Goal: Task Accomplishment & Management: Complete application form

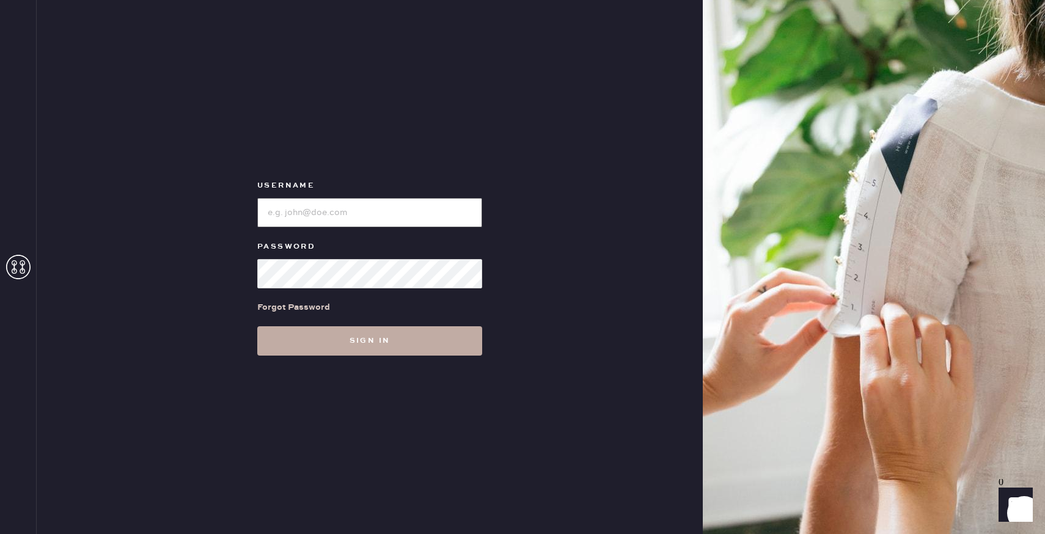
type input "reformationuppereastside"
click at [358, 347] on button "Sign in" at bounding box center [369, 340] width 225 height 29
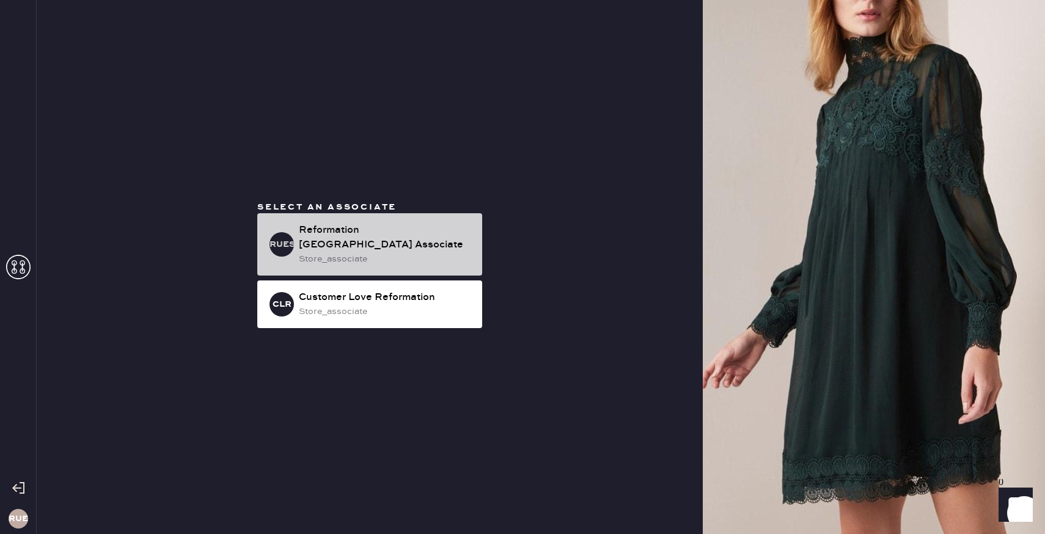
click at [320, 241] on div "Reformation [GEOGRAPHIC_DATA] Associate" at bounding box center [386, 237] width 174 height 29
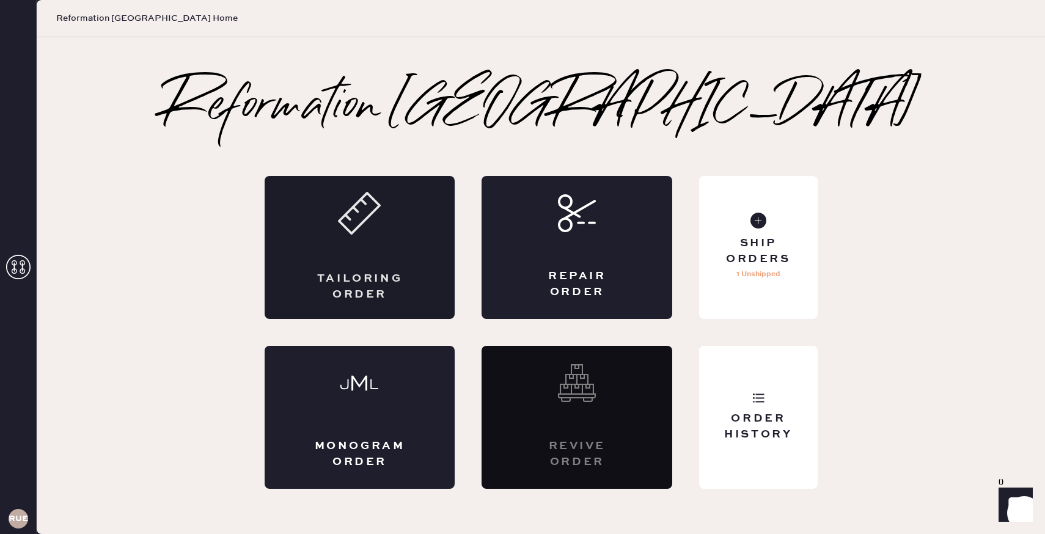
click at [343, 222] on icon at bounding box center [359, 213] width 43 height 43
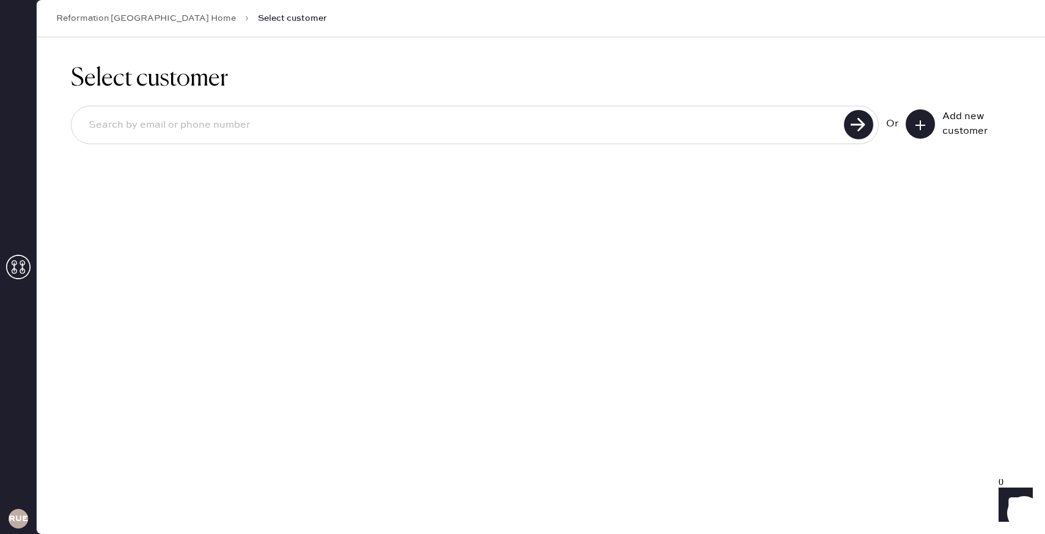
click at [834, 134] on input at bounding box center [460, 125] width 762 height 28
click at [927, 128] on button at bounding box center [920, 123] width 29 height 29
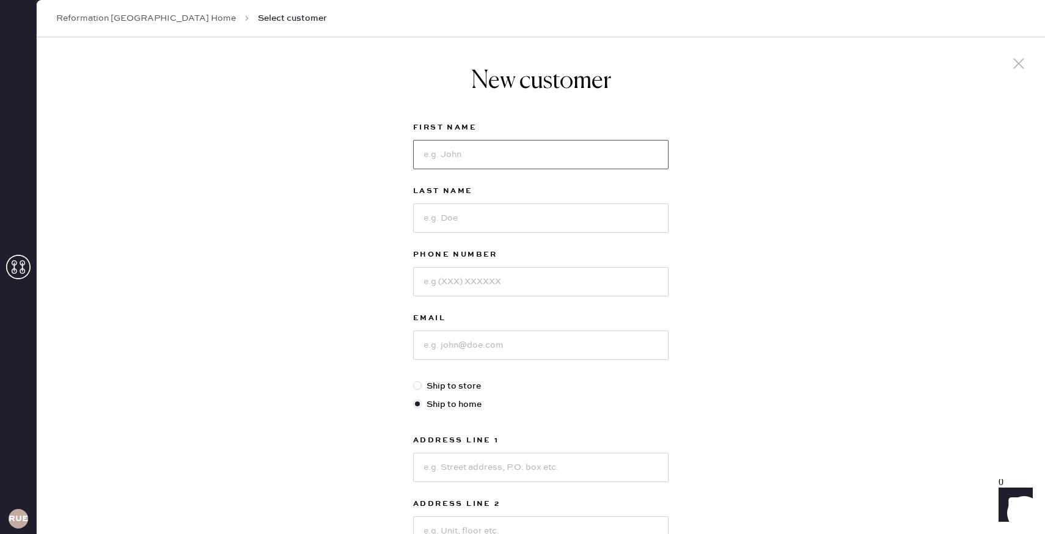
click at [474, 156] on input at bounding box center [540, 154] width 255 height 29
type input "[PERSON_NAME]"
click at [456, 220] on input at bounding box center [540, 218] width 255 height 29
click at [477, 271] on input at bounding box center [540, 281] width 255 height 29
click at [467, 229] on input "Pakul" at bounding box center [540, 218] width 255 height 29
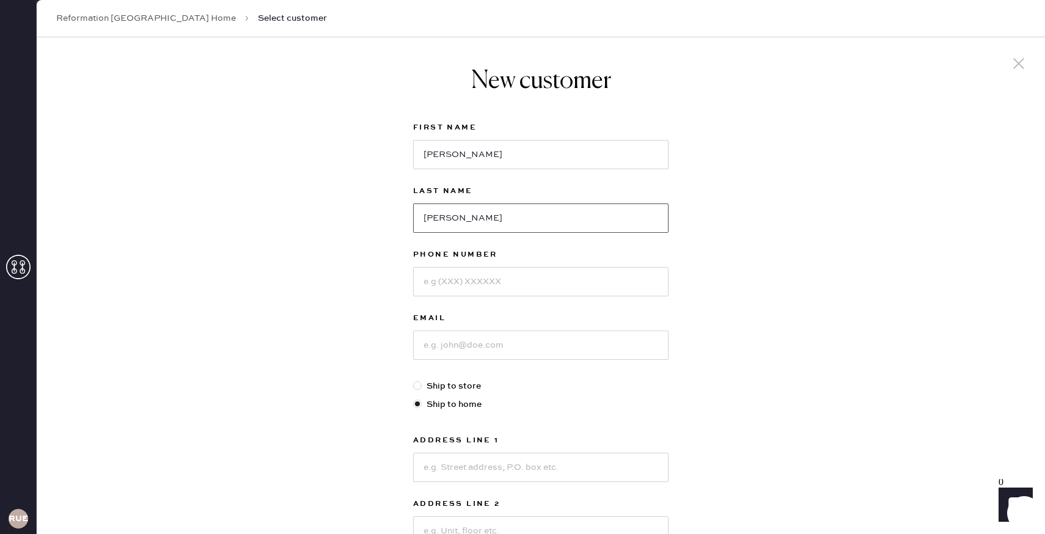
type input "[PERSON_NAME]"
click at [438, 281] on input at bounding box center [540, 281] width 255 height 29
type input "6785548169"
click at [455, 340] on input at bounding box center [540, 345] width 255 height 29
type input "[EMAIL_ADDRESS][DOMAIN_NAME]"
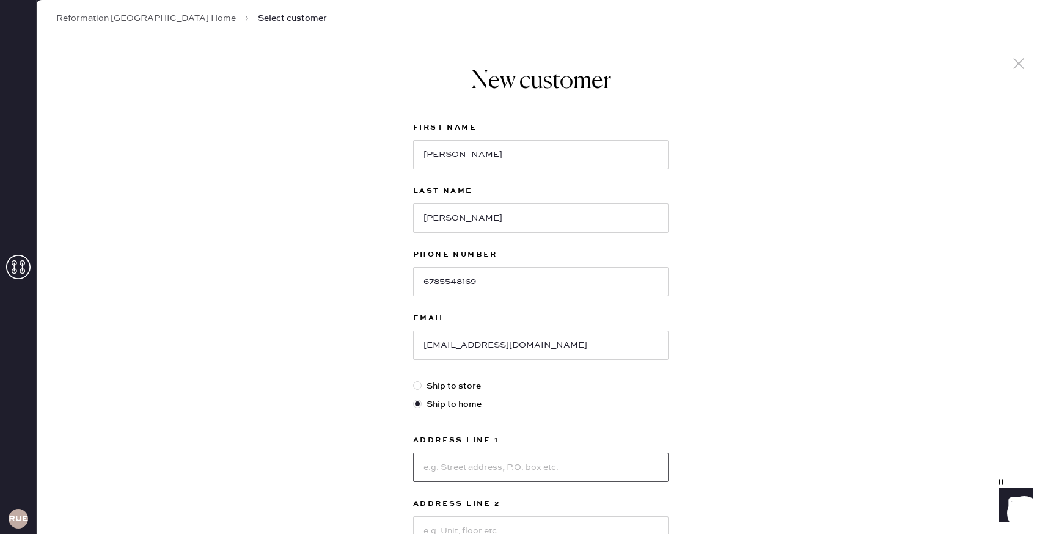
click at [488, 463] on input at bounding box center [540, 467] width 255 height 29
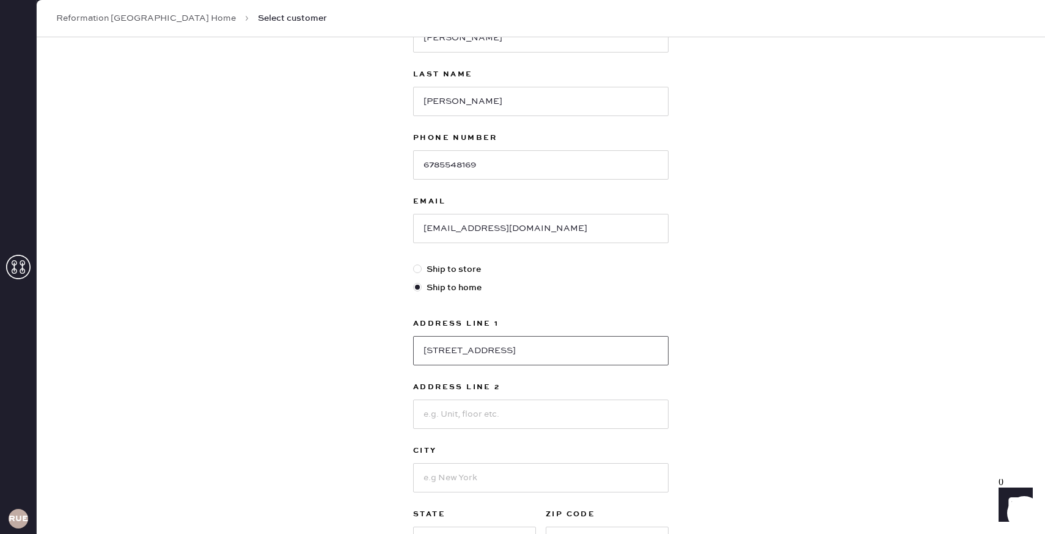
scroll to position [128, 0]
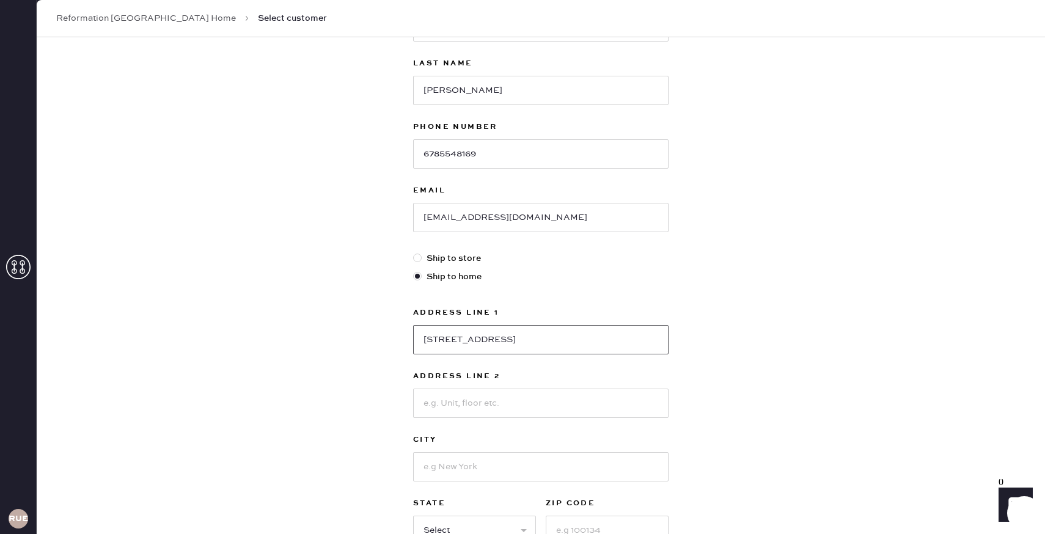
type input "[STREET_ADDRESS]"
click at [465, 395] on input at bounding box center [540, 403] width 255 height 29
type input "Apt 1R"
click at [452, 468] on input at bounding box center [540, 466] width 255 height 29
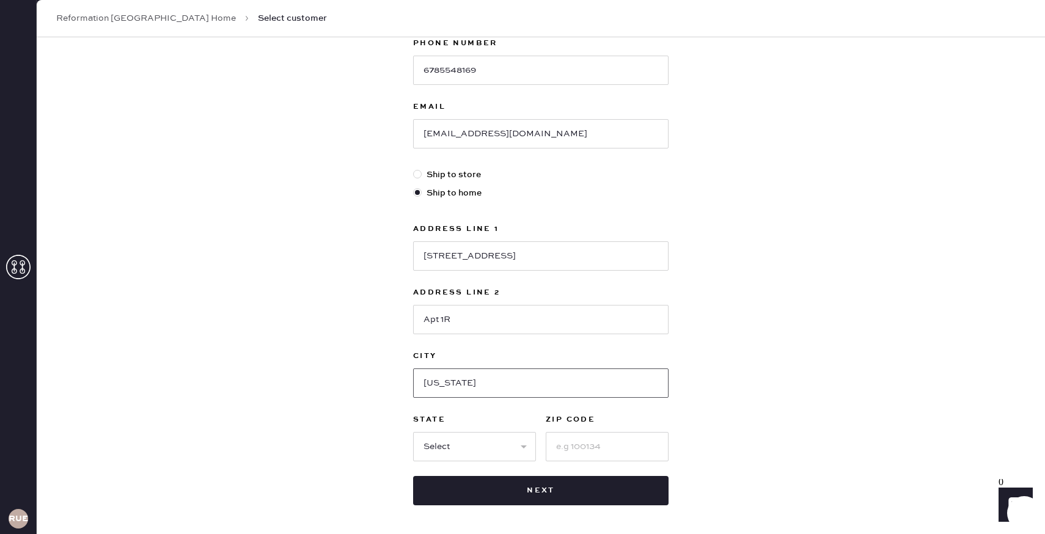
scroll to position [213, 0]
type input "[US_STATE]"
click at [434, 441] on select "Select AK AL AR AZ CA CO CT [GEOGRAPHIC_DATA] DE FL [GEOGRAPHIC_DATA] HI [GEOGR…" at bounding box center [474, 444] width 123 height 29
click at [455, 443] on select "Select AK AL AR AZ CA CO CT [GEOGRAPHIC_DATA] DE FL [GEOGRAPHIC_DATA] HI [GEOGR…" at bounding box center [474, 444] width 123 height 29
select select "NY"
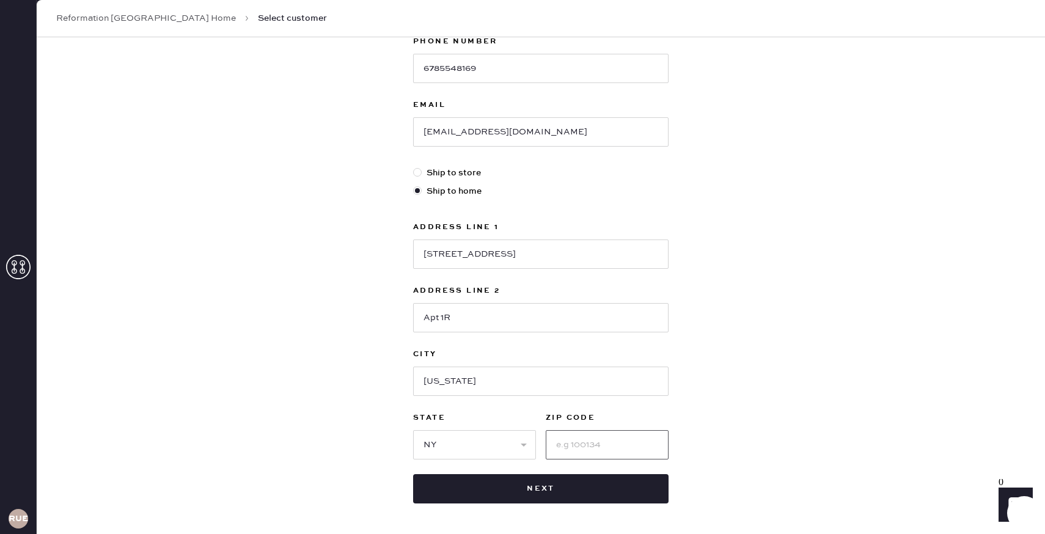
click at [567, 449] on input at bounding box center [607, 444] width 123 height 29
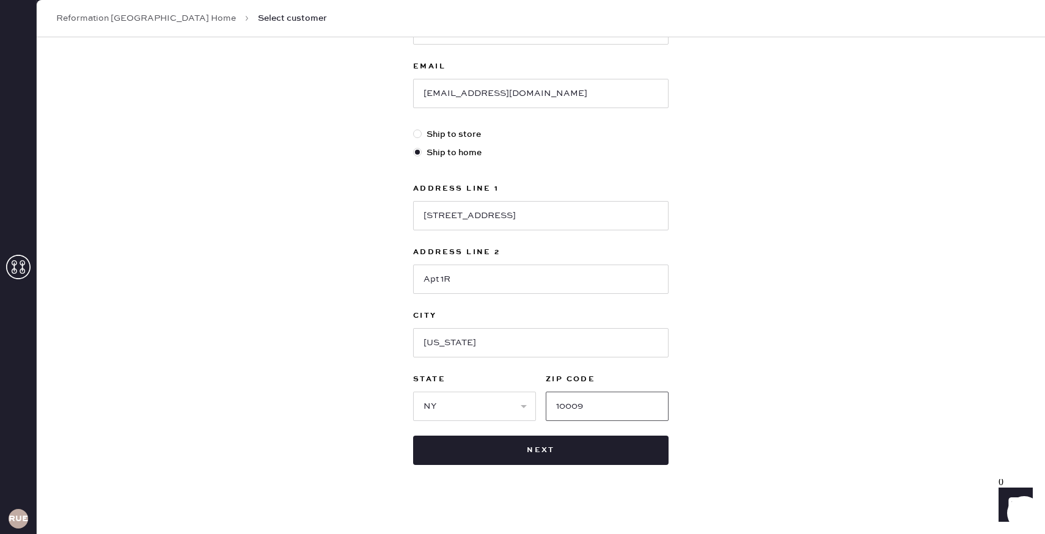
scroll to position [254, 0]
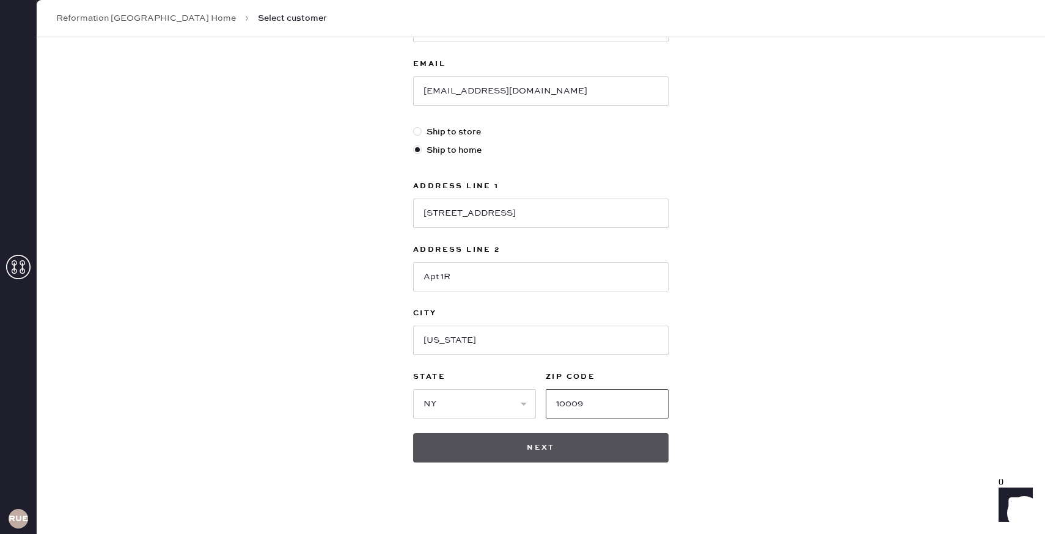
type input "10009"
click at [554, 454] on button "Next" at bounding box center [540, 447] width 255 height 29
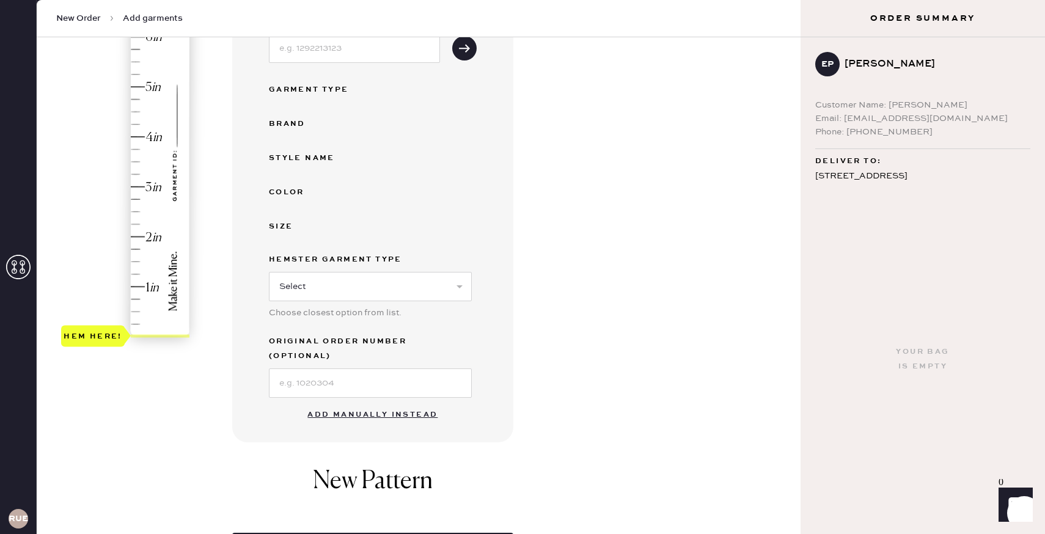
scroll to position [244, 0]
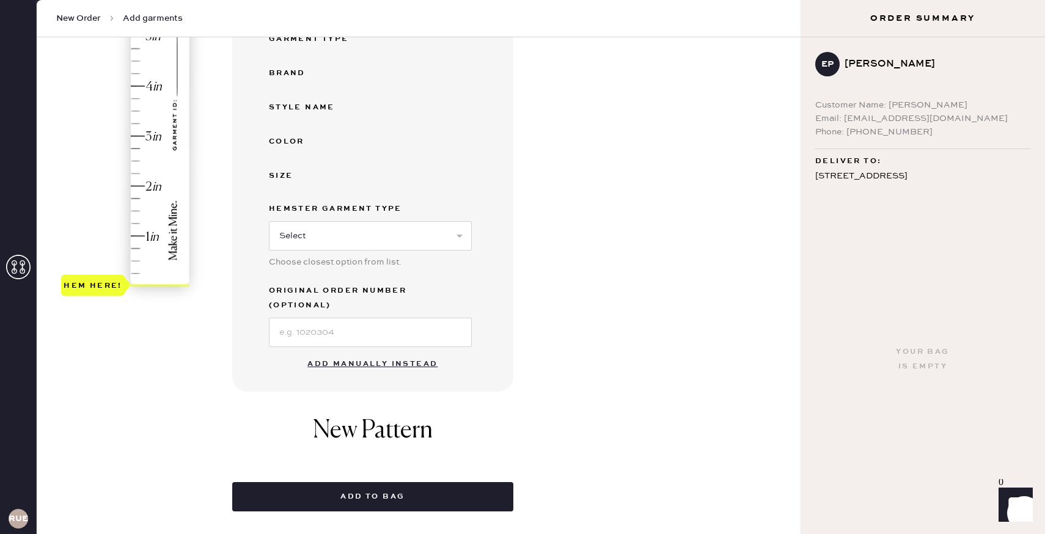
click at [401, 352] on button "Add manually instead" at bounding box center [372, 364] width 145 height 24
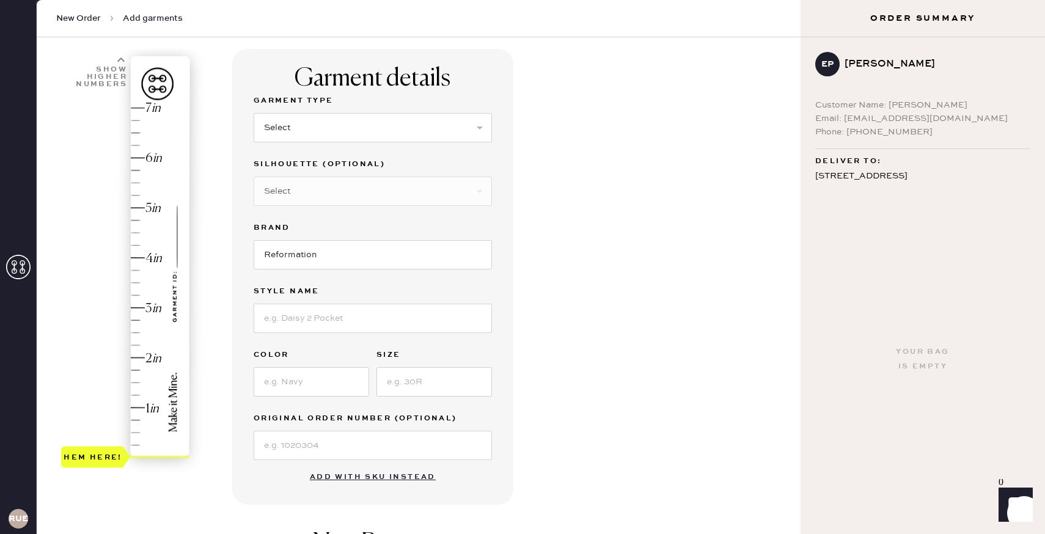
scroll to position [69, 0]
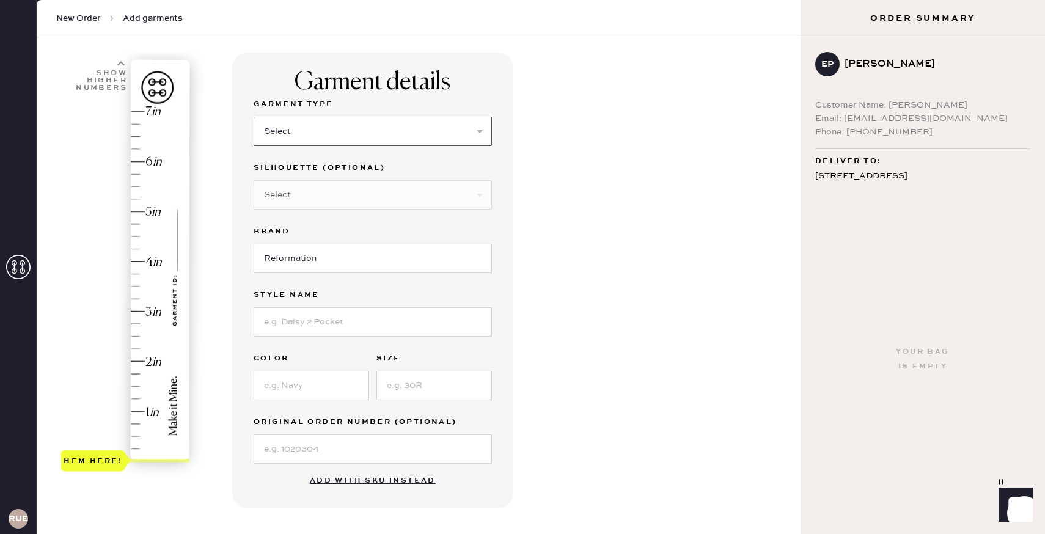
click at [388, 125] on select "Select Basic Skirt Jeans Leggings Pants Shorts Basic Sleeved Dress Basic Sleeve…" at bounding box center [373, 131] width 238 height 29
select select "4"
click at [363, 204] on select "Select Joggers Shorts Cropped Flare Boot Cut Straight Skinny Other" at bounding box center [373, 194] width 238 height 29
select select "other"
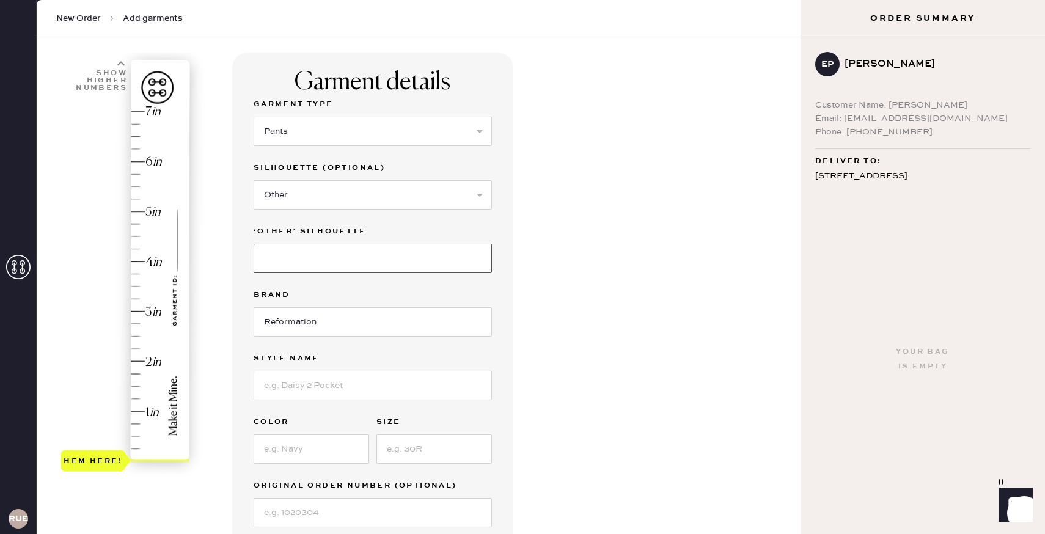
click at [331, 262] on input at bounding box center [373, 258] width 238 height 29
click at [331, 387] on input at bounding box center [373, 385] width 238 height 29
type input "[PERSON_NAME] Satin Pants"
click at [314, 454] on input at bounding box center [312, 449] width 116 height 29
type input "Turquoise"
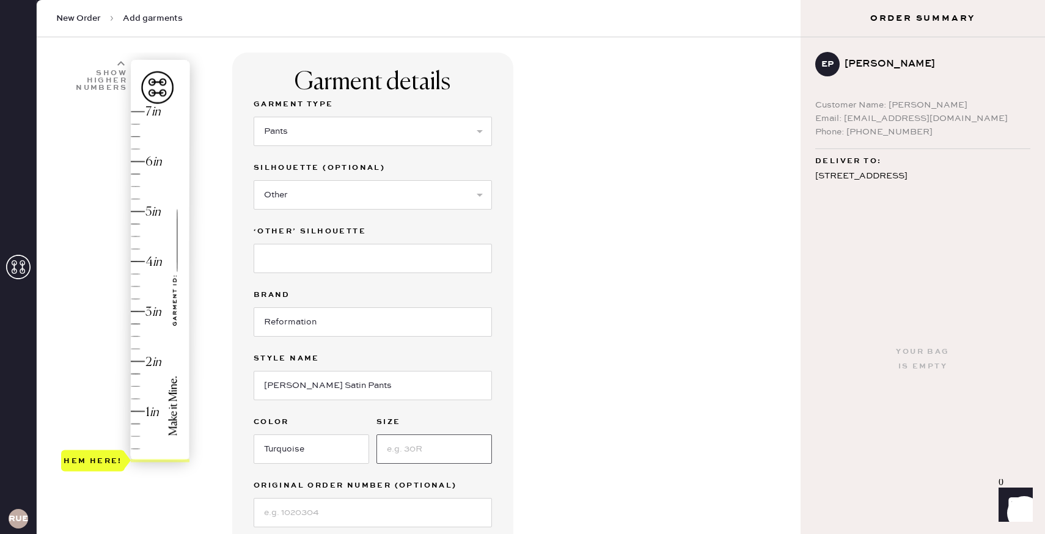
click at [425, 447] on input at bounding box center [435, 449] width 116 height 29
click at [309, 381] on input "[PERSON_NAME] Satin Pants" at bounding box center [373, 385] width 238 height 29
type input "[PERSON_NAME] Satin Mid Rise Bias Pants"
click at [298, 446] on input "Turquoise" at bounding box center [312, 449] width 116 height 29
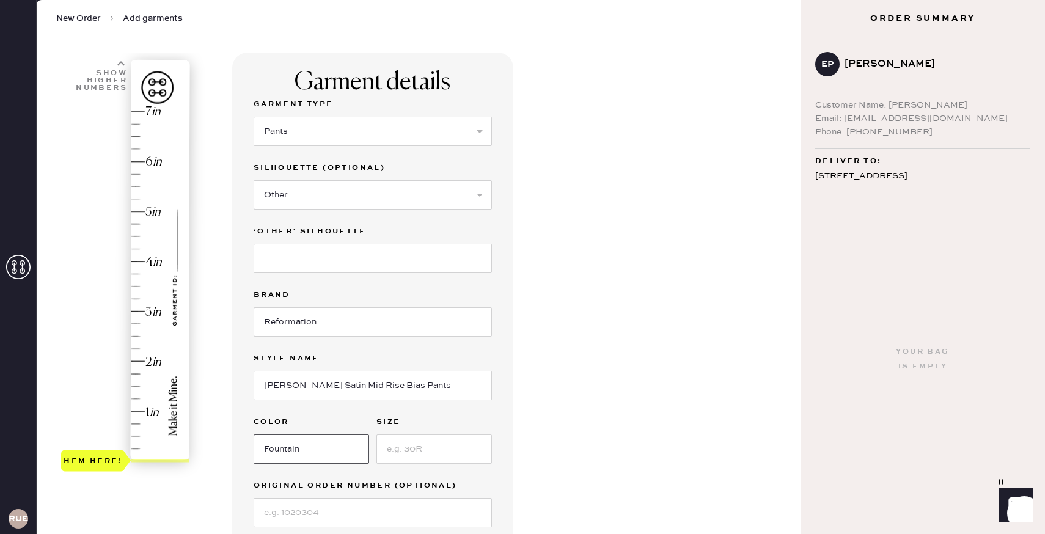
type input "Fountain"
click at [435, 386] on input "[PERSON_NAME] Satin Mid Rise Bias Pants" at bounding box center [373, 385] width 238 height 29
type input "[PERSON_NAME] Satin Mid Rise Bias Pant"
click at [452, 443] on input at bounding box center [435, 449] width 116 height 29
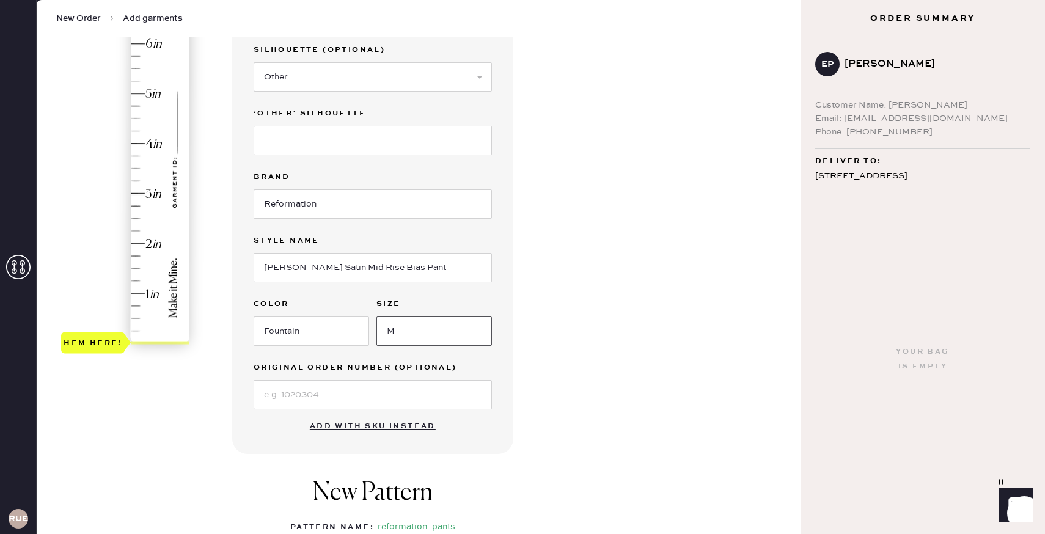
scroll to position [212, 0]
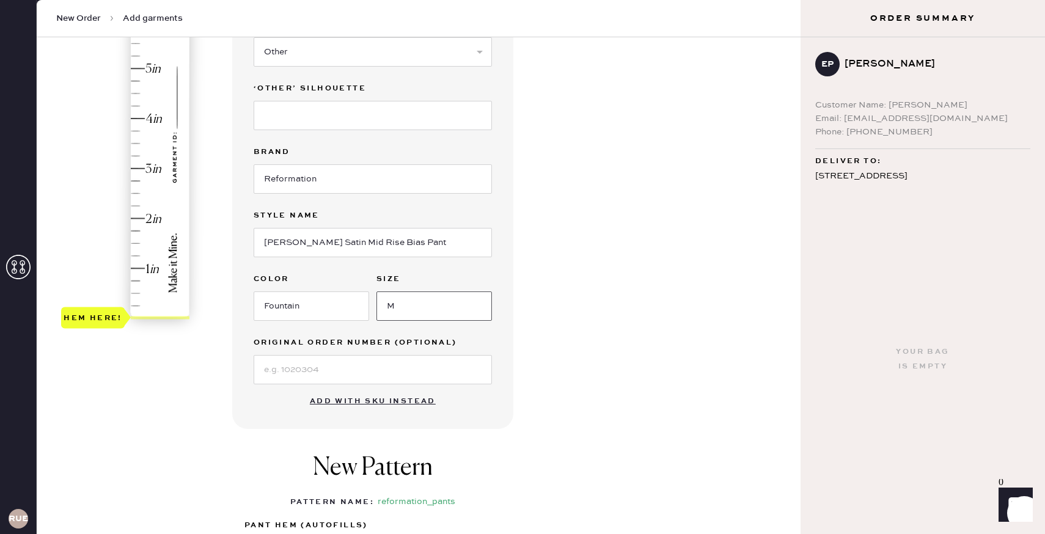
type input "M"
click at [436, 364] on input at bounding box center [373, 369] width 238 height 29
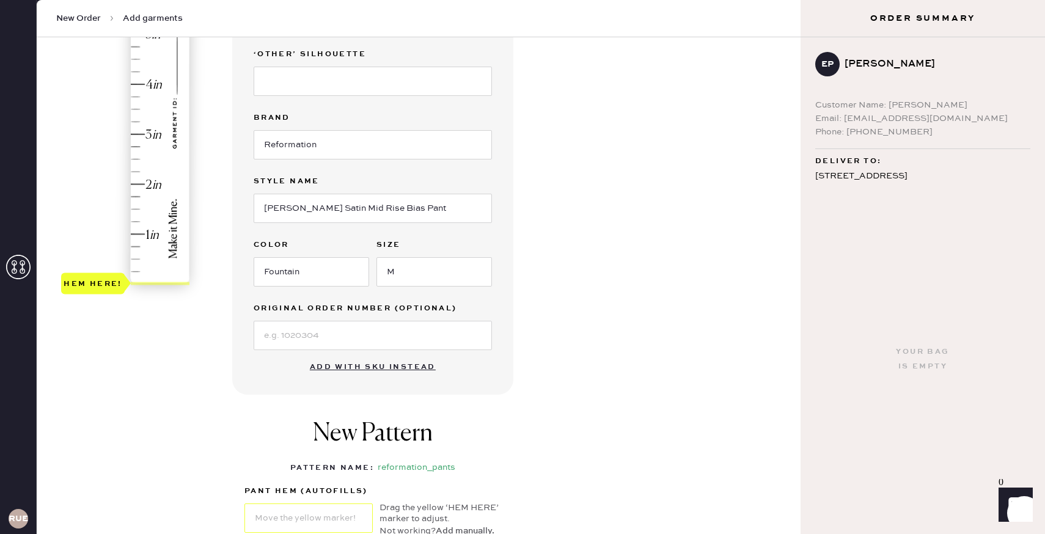
click at [554, 237] on div "Garment details Garment Type Select Basic Skirt Jeans Leggings Pants Shorts Bas…" at bounding box center [511, 254] width 559 height 758
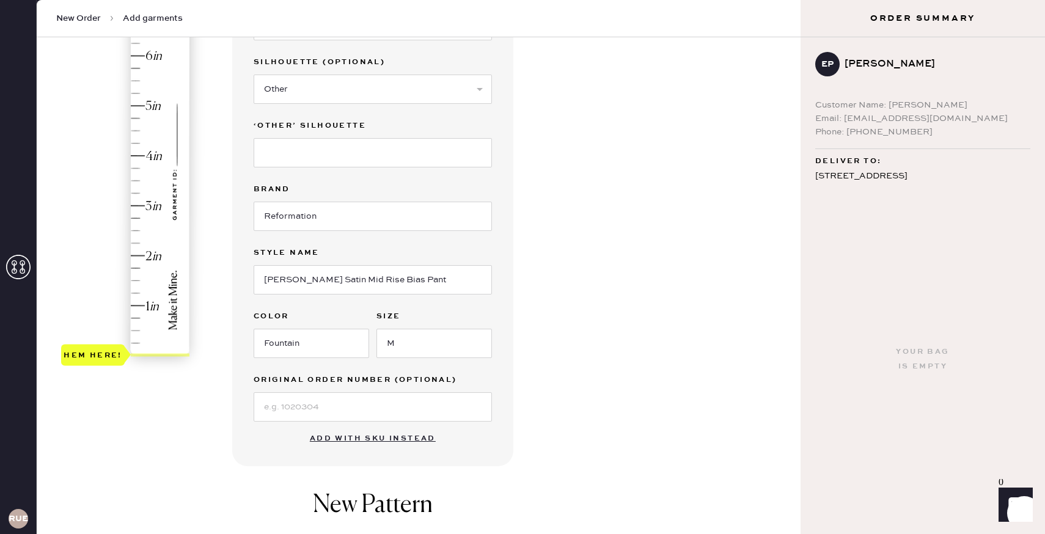
scroll to position [165, 0]
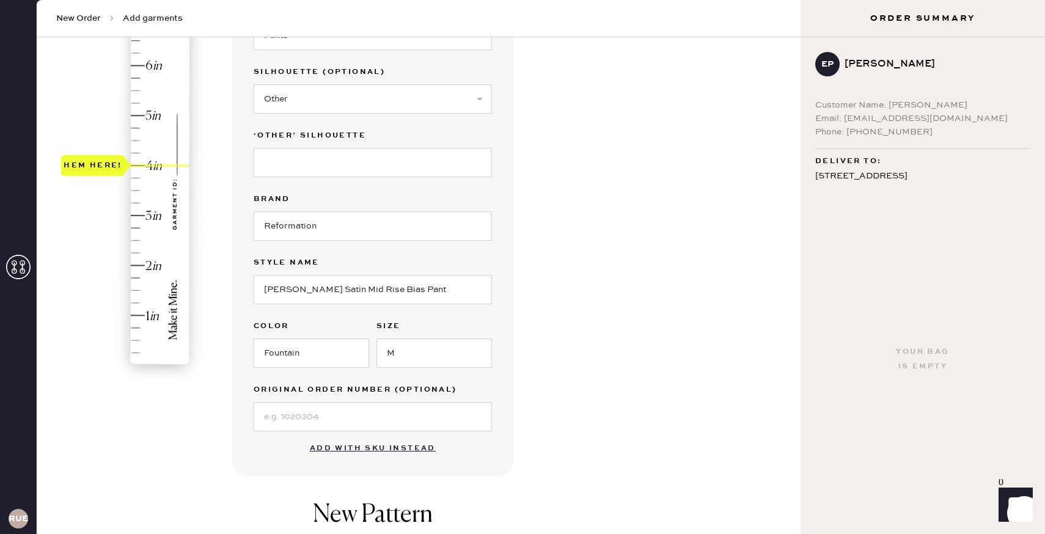
type input "4.5"
drag, startPoint x: 90, startPoint y: 359, endPoint x: 99, endPoint y: 142, distance: 217.2
click at [99, 142] on div "Hem here!" at bounding box center [93, 140] width 59 height 15
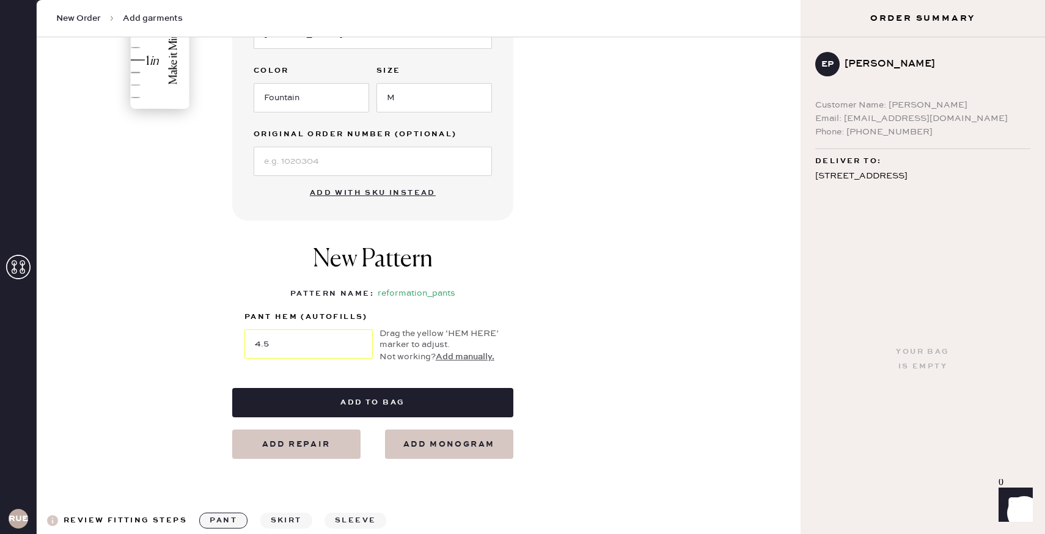
scroll to position [421, 0]
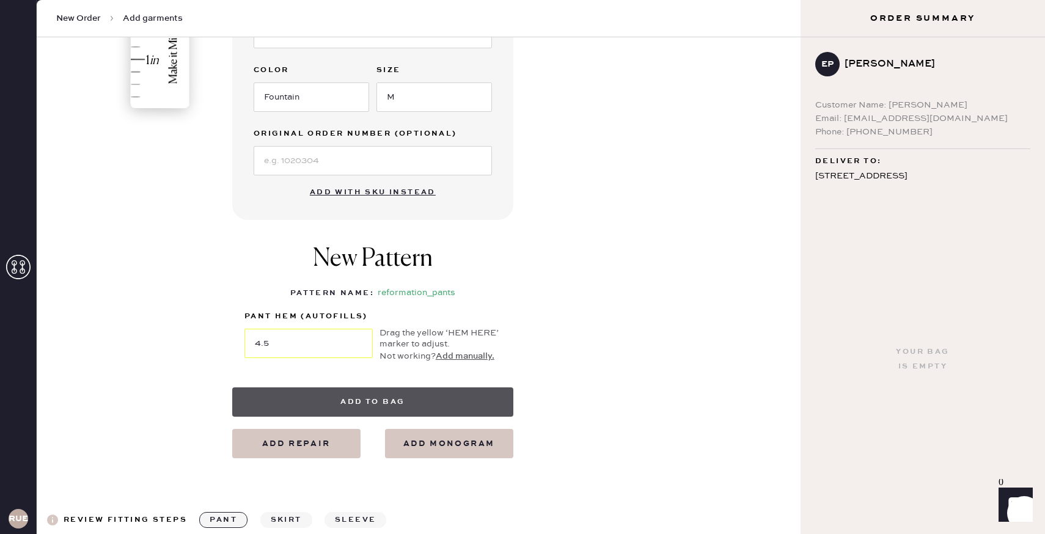
click at [471, 397] on button "Add to bag" at bounding box center [372, 402] width 281 height 29
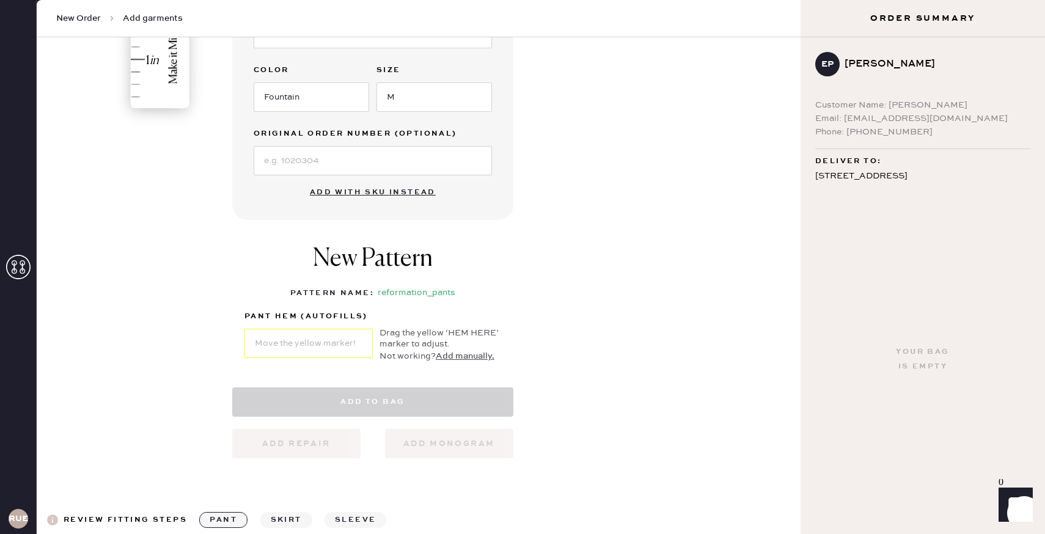
select select "4"
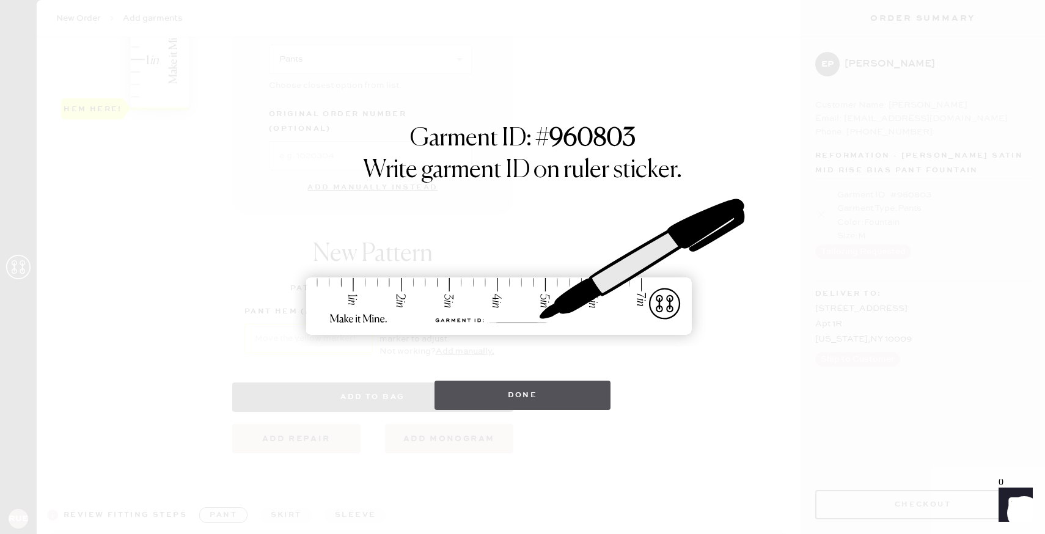
click at [571, 393] on button "Done" at bounding box center [523, 395] width 177 height 29
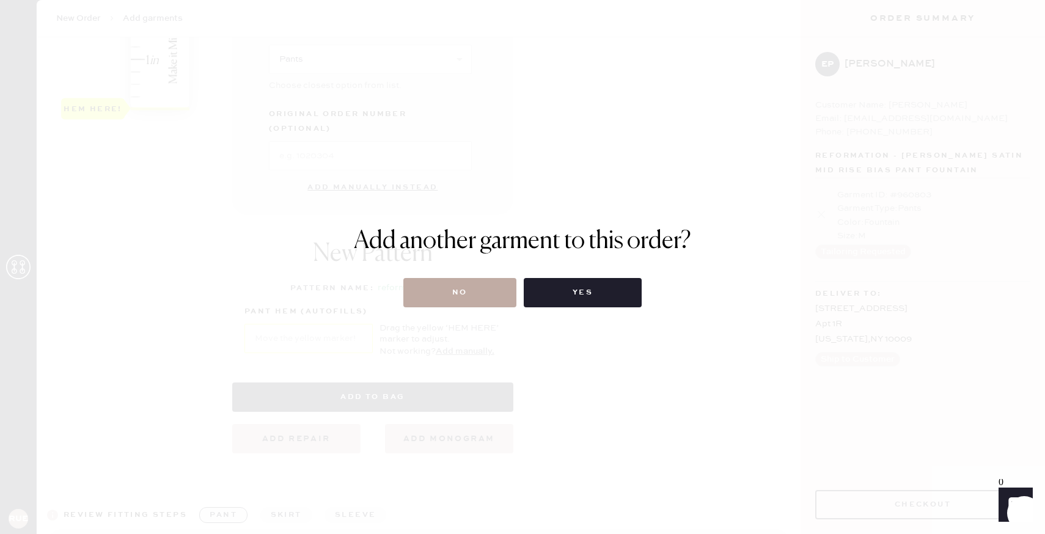
click at [478, 298] on button "No" at bounding box center [459, 292] width 113 height 29
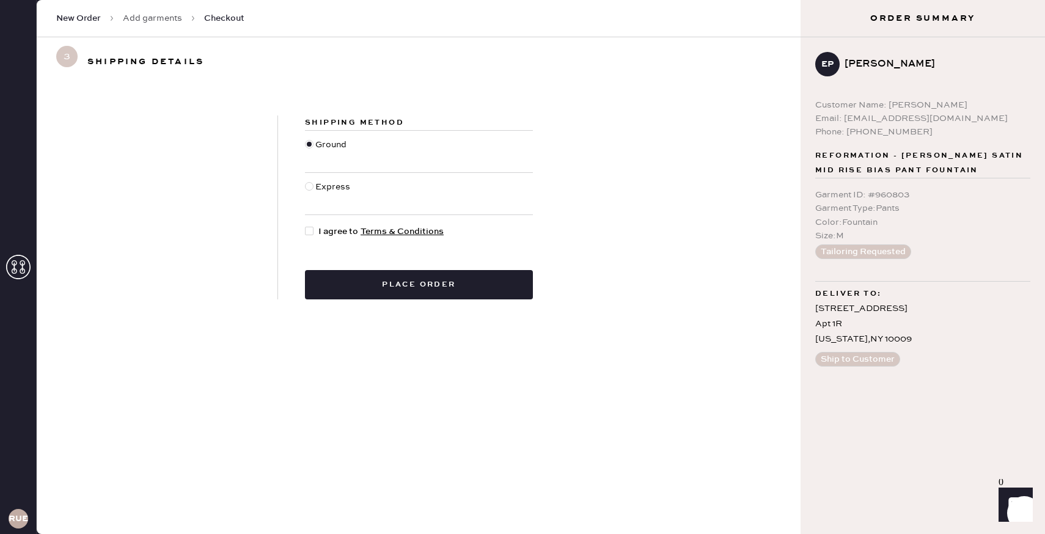
click at [314, 232] on div at bounding box center [311, 231] width 13 height 13
click at [306, 226] on input "I agree to Terms & Conditions" at bounding box center [305, 225] width 1 height 1
checkbox input "true"
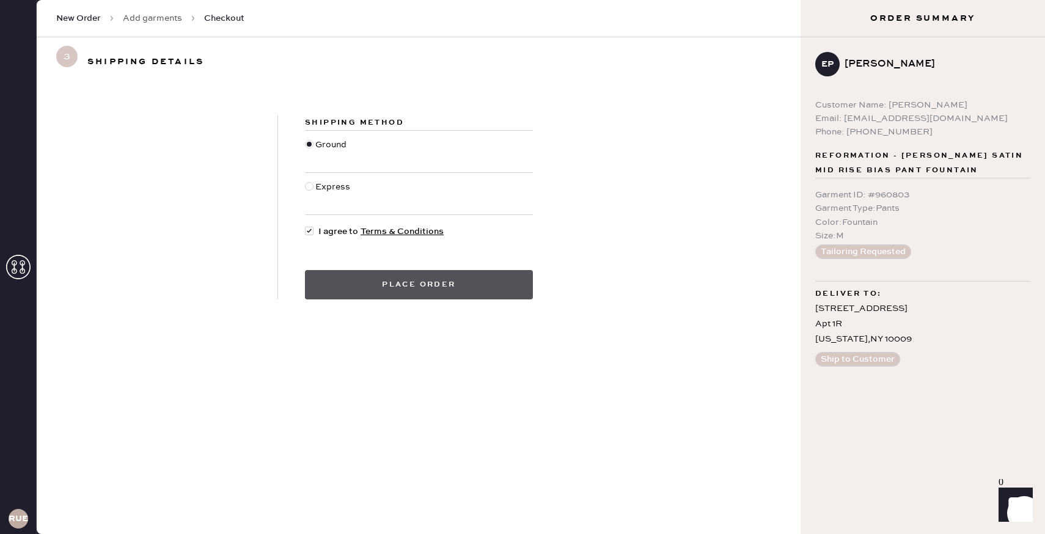
click at [415, 281] on button "Place order" at bounding box center [419, 284] width 228 height 29
